Goal: Task Accomplishment & Management: Use online tool/utility

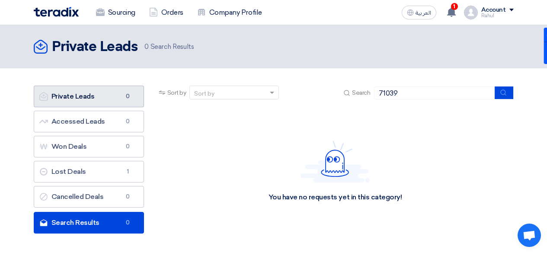
drag, startPoint x: 0, startPoint y: 0, endPoint x: 100, endPoint y: 100, distance: 141.6
click at [100, 100] on link "Private Leads Private Leads 0" at bounding box center [89, 97] width 110 height 22
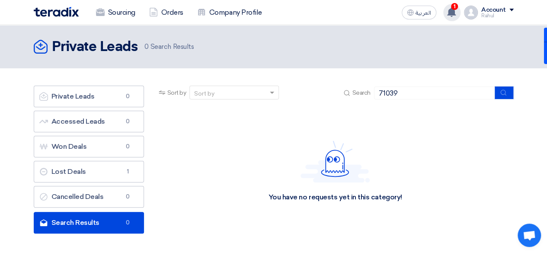
click at [453, 6] on span "1" at bounding box center [454, 6] width 7 height 7
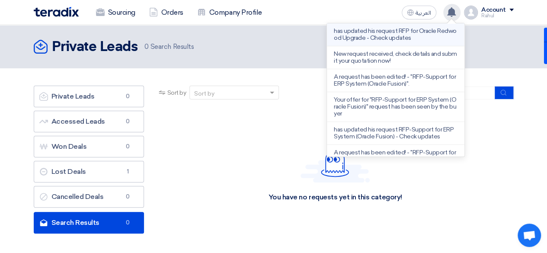
click at [387, 45] on li "has updated his request RFP for Oracle Redwood Upgrade - Check updates" at bounding box center [396, 34] width 138 height 23
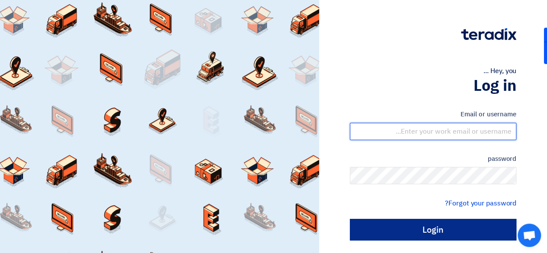
type input "[PERSON_NAME][EMAIL_ADDRESS][DOMAIN_NAME]"
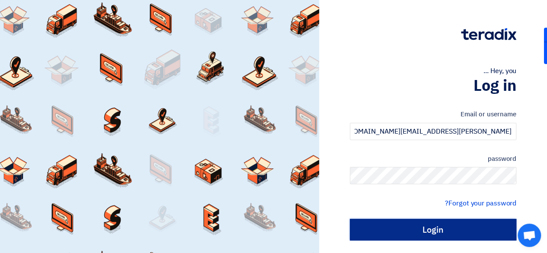
click at [442, 225] on input "Login" at bounding box center [433, 230] width 166 height 22
type input "Sign in"
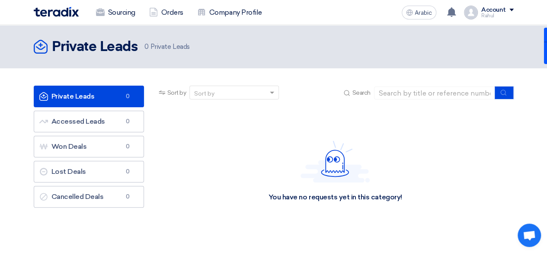
click at [96, 94] on link "Private Leads Private Leads 0" at bounding box center [89, 97] width 110 height 22
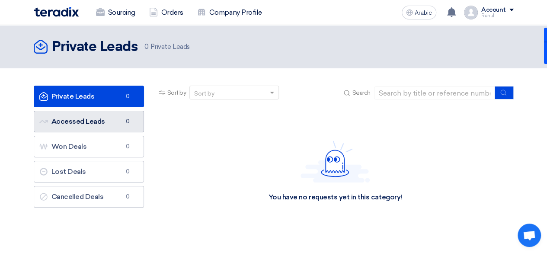
click at [84, 118] on font "Accessed Leads" at bounding box center [78, 121] width 54 height 8
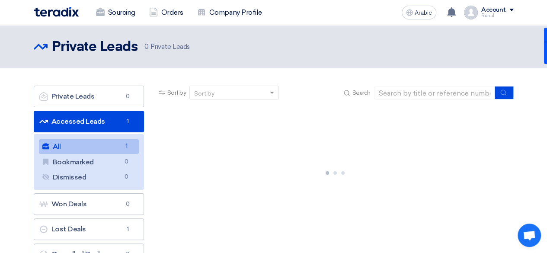
click at [110, 147] on link "All All 1" at bounding box center [89, 146] width 100 height 15
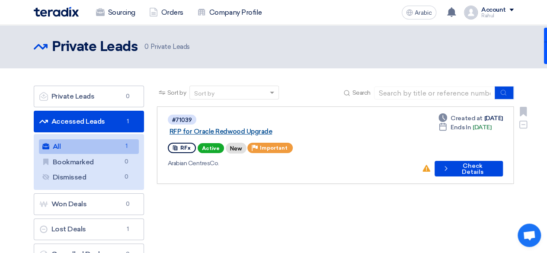
click at [270, 128] on font "RFP for Oracle Redwood Upgrade" at bounding box center [220, 132] width 103 height 8
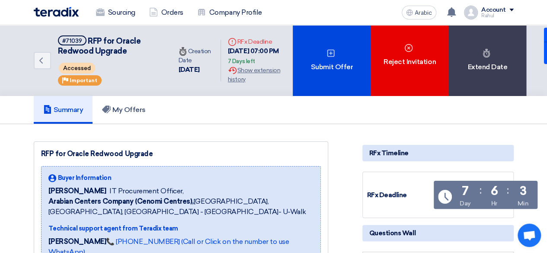
scroll to position [130, 0]
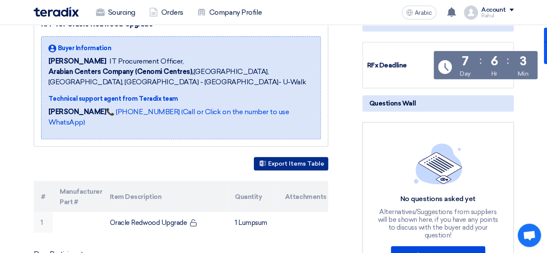
click at [262, 160] on use at bounding box center [262, 163] width 6 height 6
